Goal: Navigation & Orientation: Locate item on page

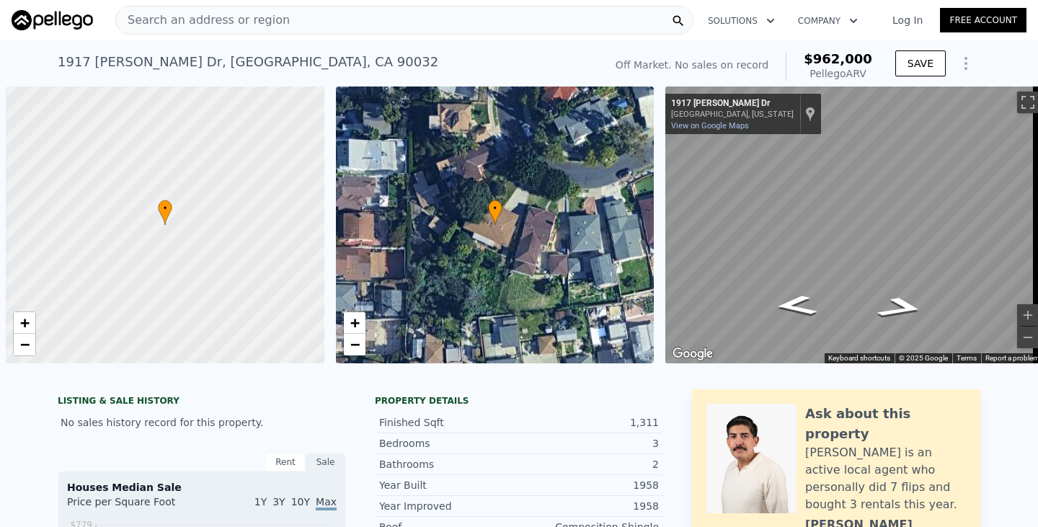
scroll to position [0, 6]
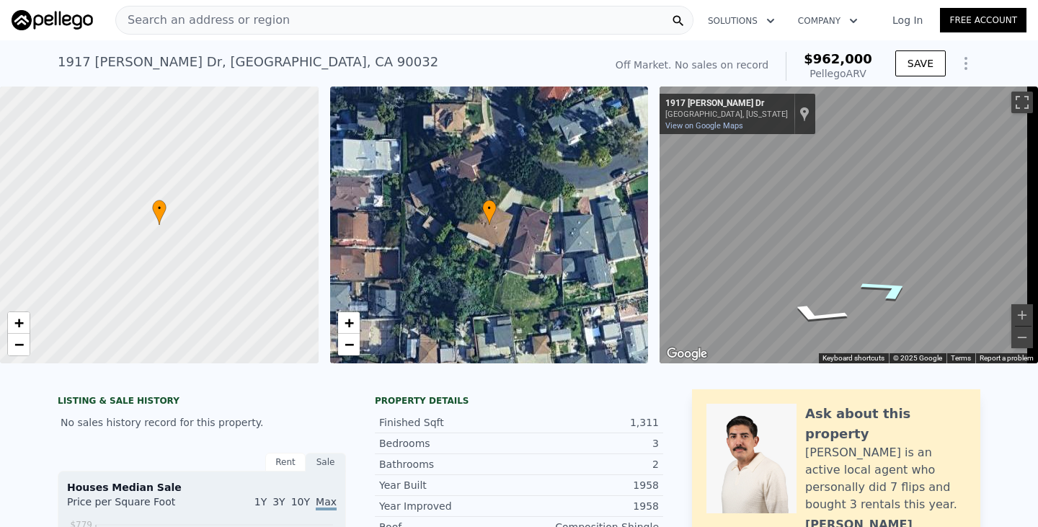
click at [888, 289] on icon "Go Northwest, Ronda Dr" at bounding box center [888, 289] width 102 height 35
click at [808, 265] on icon "Go Southeast, Ronda Dr" at bounding box center [809, 254] width 108 height 40
click at [807, 246] on icon "Go East, Ronda Dr" at bounding box center [812, 234] width 108 height 43
click at [641, 187] on div "• + − • + − ← Move left → Move right ↑ Move up ↓ Move down + Zoom in - Zoom out…" at bounding box center [519, 225] width 1038 height 277
click at [526, 199] on div "• + − • + − ← Move left → Move right ↑ Move up ↓ Move down + Zoom in - Zoom out…" at bounding box center [519, 225] width 1038 height 277
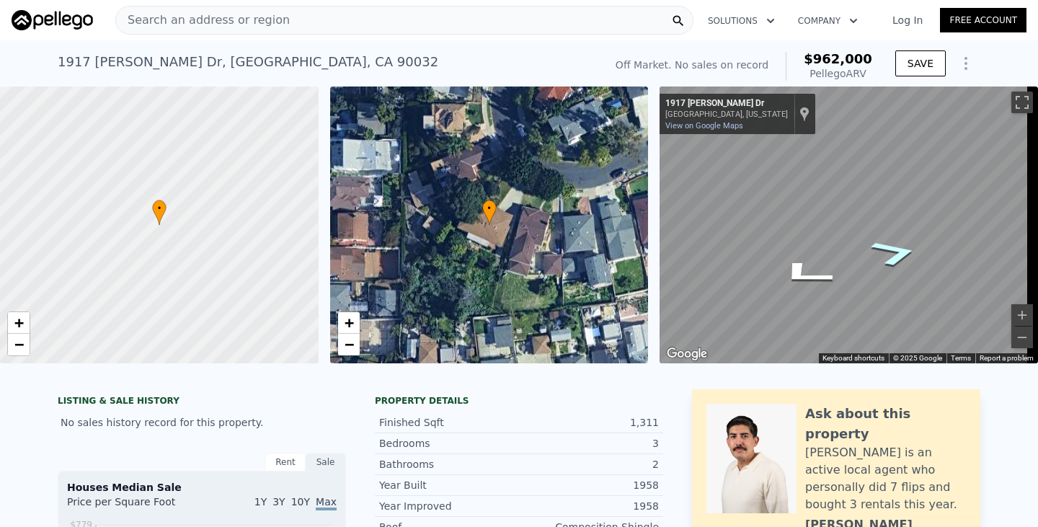
drag, startPoint x: 800, startPoint y: 262, endPoint x: 901, endPoint y: 247, distance: 102.0
click at [901, 247] on icon "Map" at bounding box center [844, 225] width 368 height 277
click at [878, 237] on div "Map" at bounding box center [849, 225] width 379 height 277
drag, startPoint x: 774, startPoint y: 236, endPoint x: 877, endPoint y: 234, distance: 103.9
click at [890, 233] on icon "Map" at bounding box center [844, 225] width 368 height 277
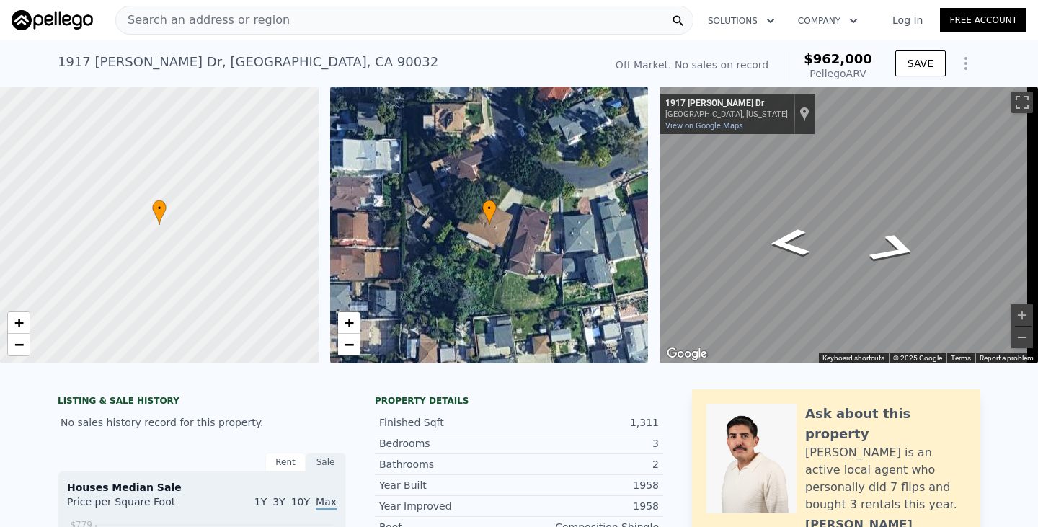
click at [894, 193] on div "Map" at bounding box center [849, 225] width 379 height 277
click at [915, 183] on div "Map" at bounding box center [849, 225] width 379 height 277
click at [924, 213] on div "Map" at bounding box center [849, 225] width 379 height 277
click at [937, 197] on div "Map" at bounding box center [849, 225] width 379 height 277
click at [952, 216] on div "Map" at bounding box center [849, 225] width 379 height 277
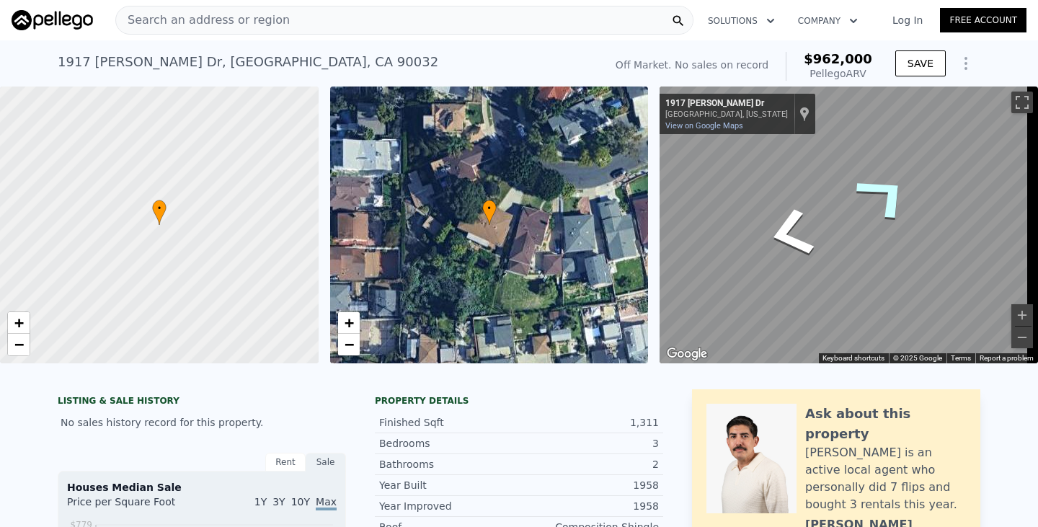
click at [882, 191] on icon "Go East, Ronda Dr" at bounding box center [885, 194] width 106 height 85
click at [1038, 304] on html "Search an address or region Solutions Company Open main menu Log In Free Accoun…" at bounding box center [519, 263] width 1038 height 527
click at [828, 198] on icon "Go Northwest, Ronda Dr" at bounding box center [830, 193] width 99 height 48
